Goal: Task Accomplishment & Management: Manage account settings

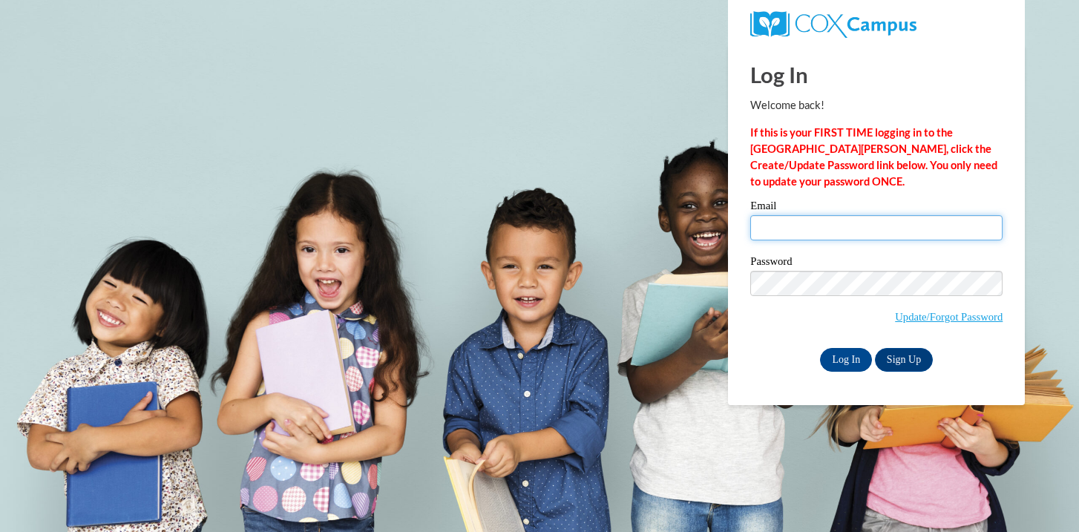
click at [777, 235] on input "Email" at bounding box center [876, 227] width 252 height 25
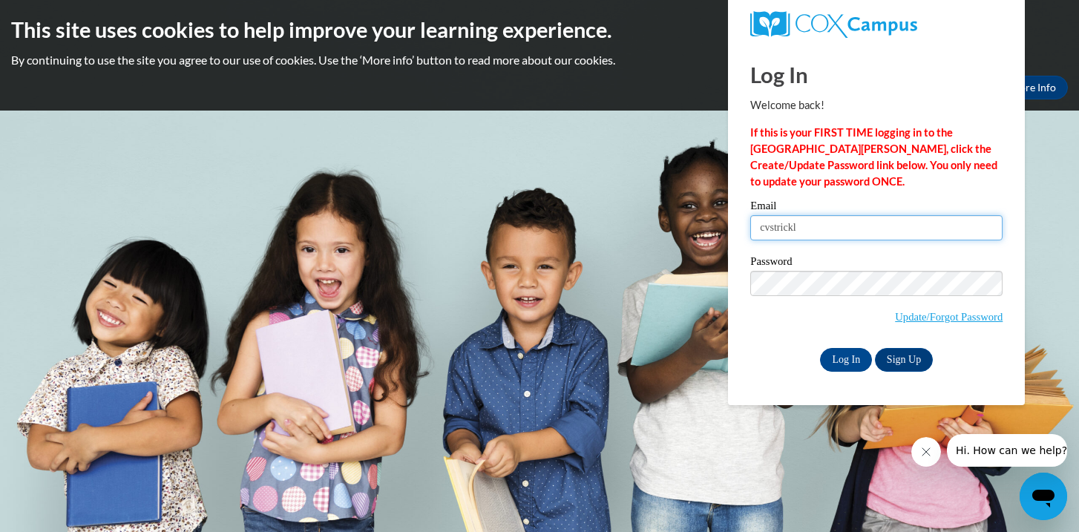
type input "cvstrickland706@mail.jamessprunt.edu"
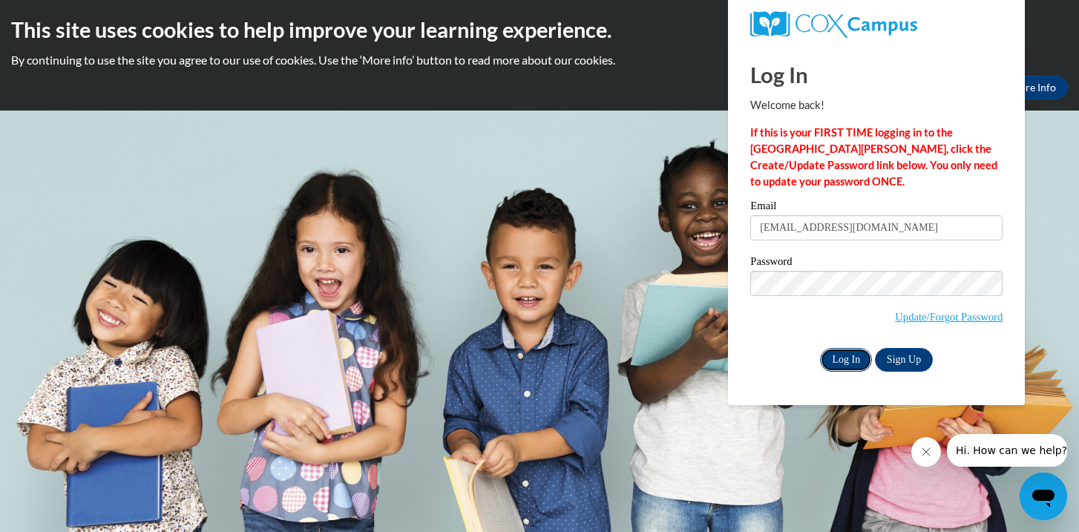
click at [836, 361] on input "Log In" at bounding box center [846, 360] width 52 height 24
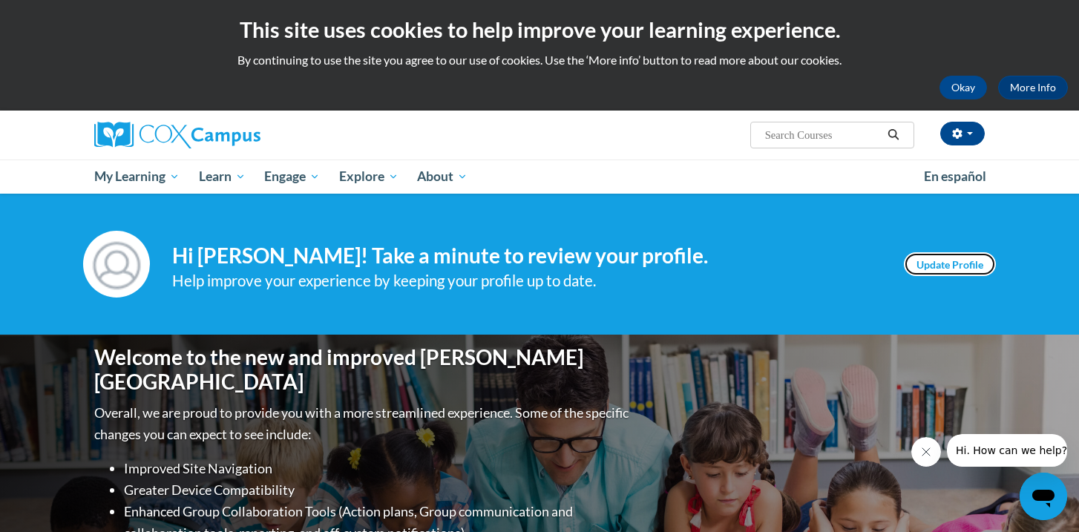
click at [960, 272] on link "Update Profile" at bounding box center [950, 264] width 92 height 24
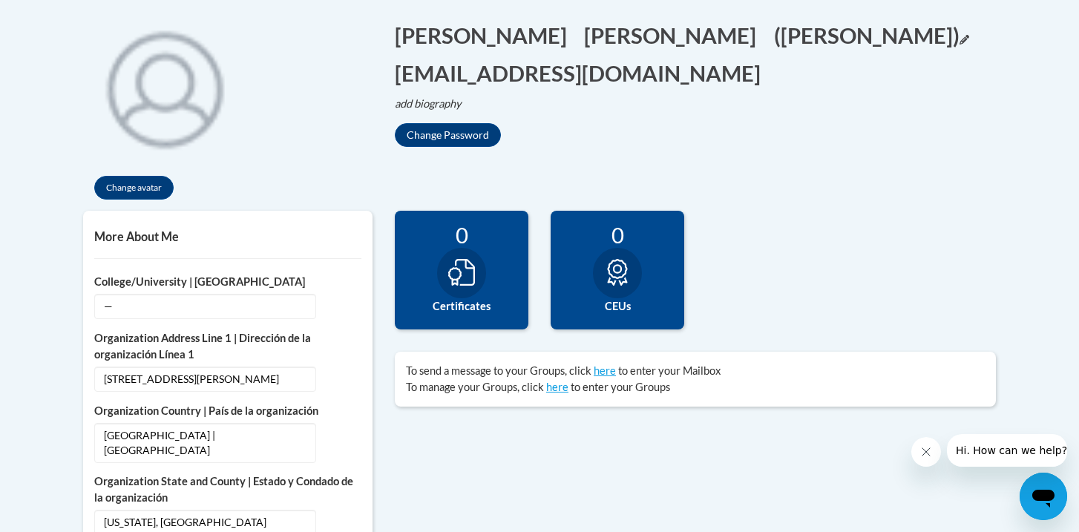
scroll to position [355, 0]
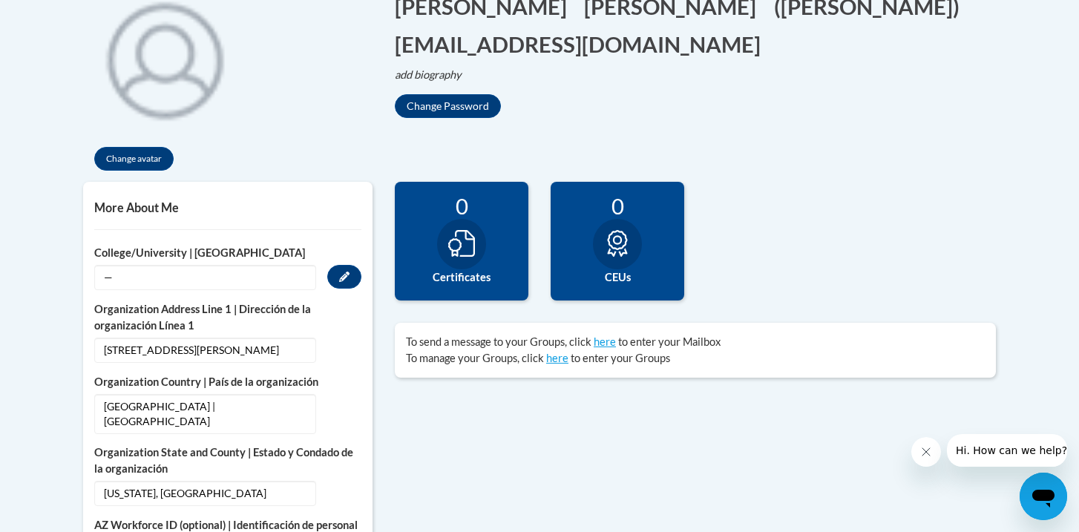
click at [132, 278] on span "—" at bounding box center [205, 277] width 222 height 25
click at [338, 272] on button "Edit" at bounding box center [344, 277] width 34 height 24
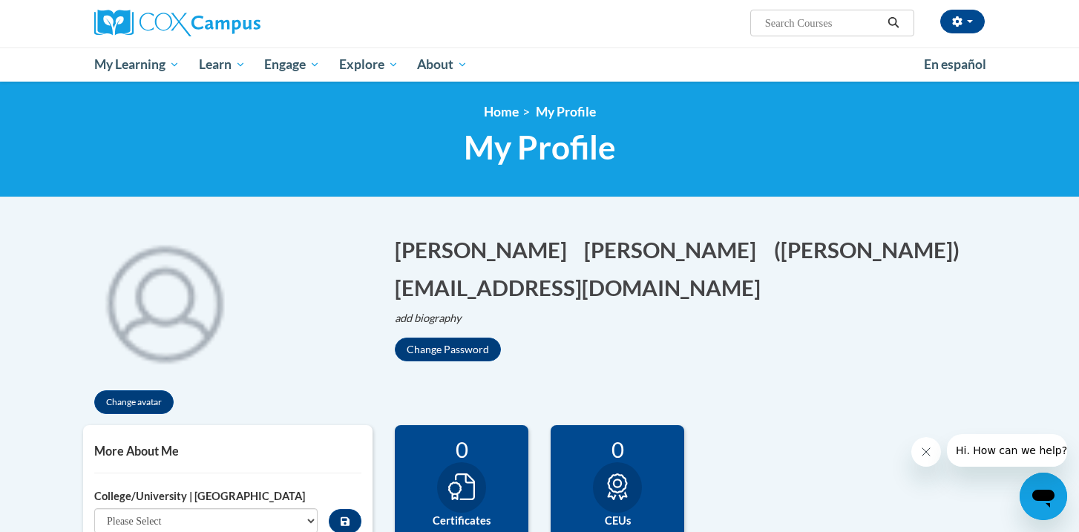
scroll to position [0, 0]
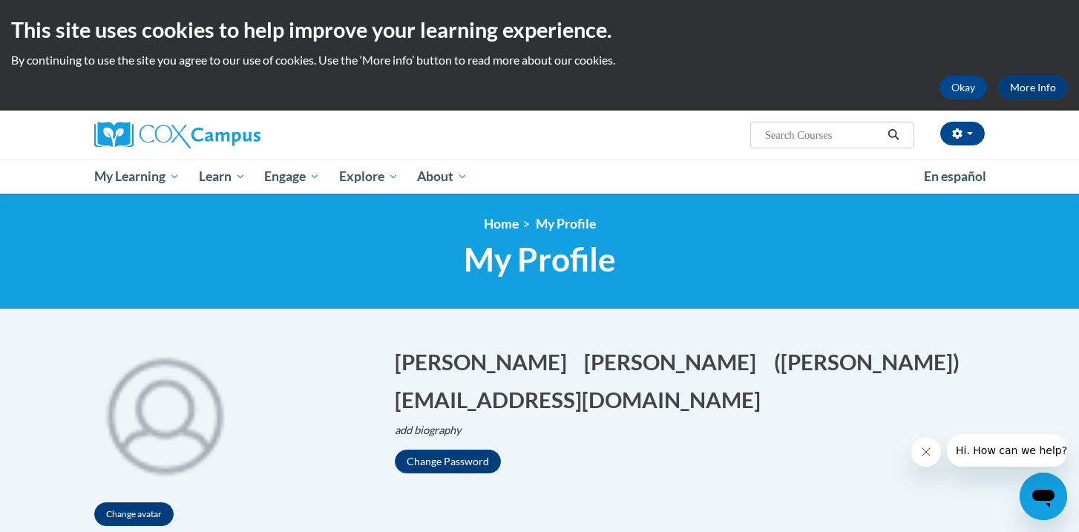
click at [571, 480] on div "Change avatar Chrissy Edit Screen Name [PERSON_NAME] [GEOGRAPHIC_DATA] Edit Scr…" at bounding box center [539, 435] width 935 height 206
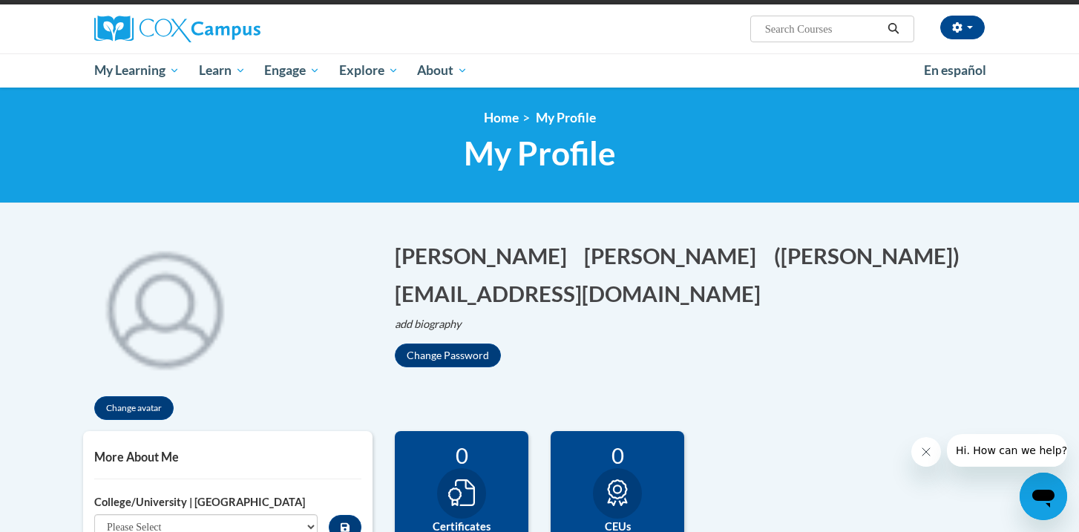
scroll to position [102, 0]
